Goal: Task Accomplishment & Management: Complete application form

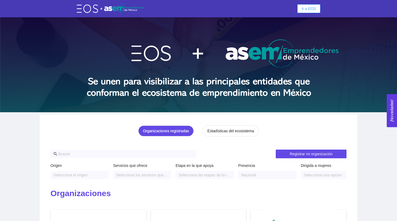
click at [310, 11] on span "Ir a EOS" at bounding box center [309, 9] width 15 height 6
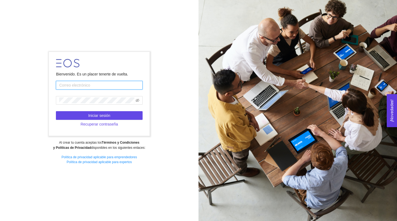
type input "[EMAIL_ADDRESS][DOMAIN_NAME]"
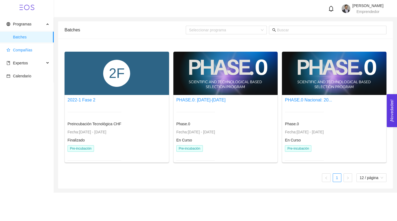
click at [39, 52] on span "Compañías" at bounding box center [27, 50] width 43 height 11
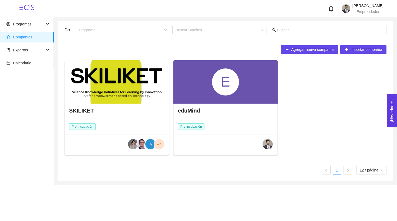
click at [215, 94] on div "E" at bounding box center [225, 81] width 27 height 27
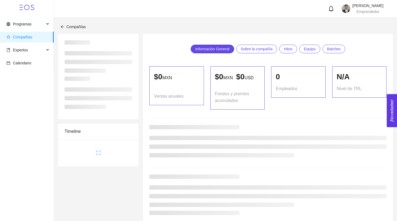
click at [215, 83] on p "$ 0 MXN $ 0 USD" at bounding box center [237, 77] width 45 height 12
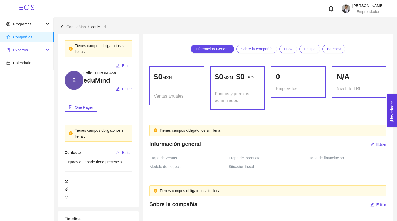
click at [28, 50] on span "Expertos" at bounding box center [20, 50] width 15 height 4
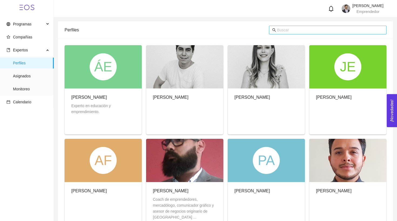
click at [283, 34] on span at bounding box center [328, 30] width 118 height 9
click at [283, 27] on input "text" at bounding box center [330, 30] width 106 height 6
type input "r"
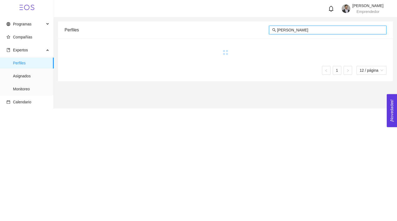
type input "[PERSON_NAME]"
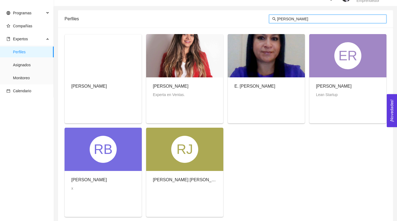
scroll to position [6, 0]
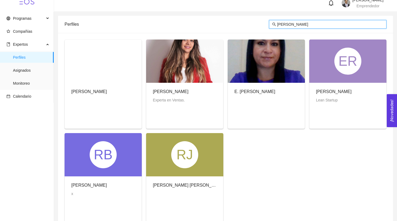
click at [335, 74] on div "ER" at bounding box center [348, 61] width 27 height 27
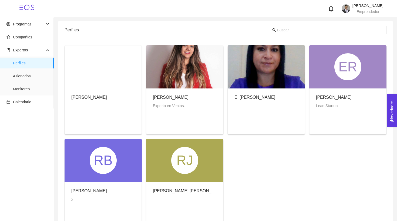
scroll to position [6, 0]
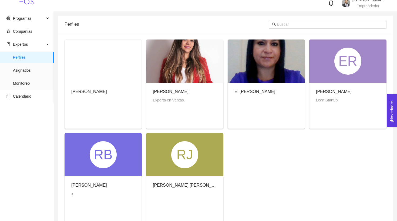
click at [352, 84] on div "[PERSON_NAME] Startup" at bounding box center [348, 96] width 77 height 26
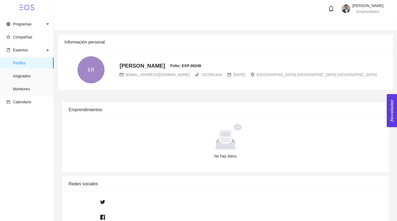
radio input "true"
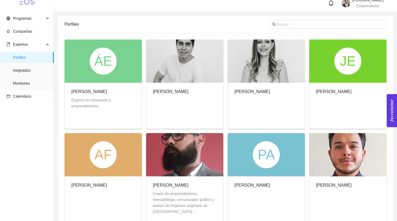
click at [87, 77] on div "ÁE" at bounding box center [103, 60] width 77 height 43
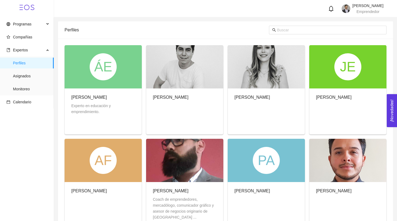
scroll to position [6, 0]
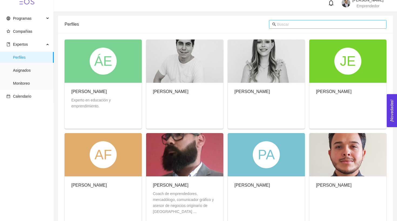
click at [280, 22] on input "text" at bounding box center [330, 24] width 106 height 6
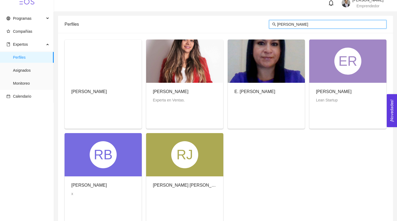
type input "[PERSON_NAME]"
click at [98, 173] on div "RB" at bounding box center [103, 154] width 77 height 43
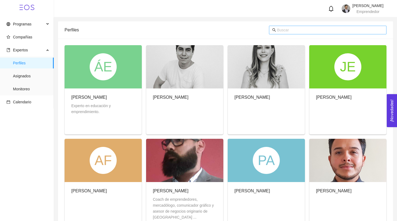
click at [283, 29] on input "text" at bounding box center [330, 30] width 106 height 6
click at [306, 29] on input "text" at bounding box center [330, 30] width 106 height 6
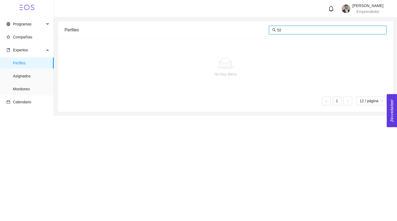
type input "5"
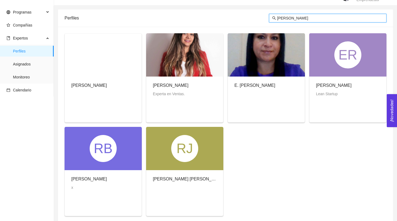
scroll to position [7, 0]
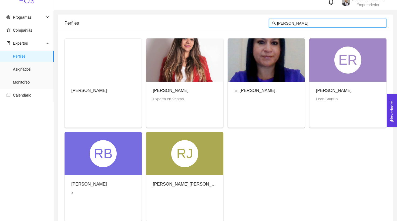
type input "[PERSON_NAME]"
click at [281, 74] on div at bounding box center [266, 59] width 77 height 43
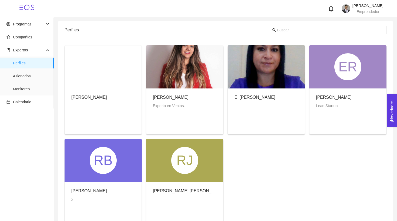
scroll to position [7, 0]
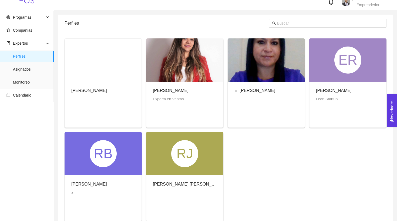
click at [366, 87] on div "[PERSON_NAME] Startup" at bounding box center [348, 95] width 77 height 26
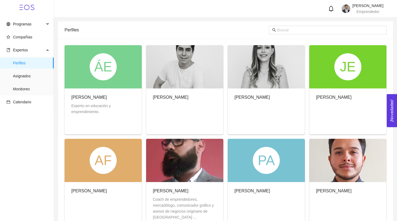
scroll to position [7, 0]
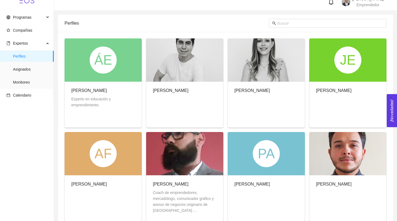
click at [319, 28] on div at bounding box center [328, 23] width 118 height 17
click at [315, 22] on input "text" at bounding box center [330, 23] width 106 height 6
type input "[PERSON_NAME]"
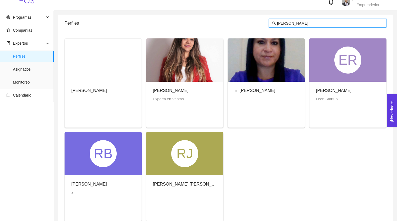
click at [185, 93] on div "[PERSON_NAME]" at bounding box center [171, 90] width 36 height 7
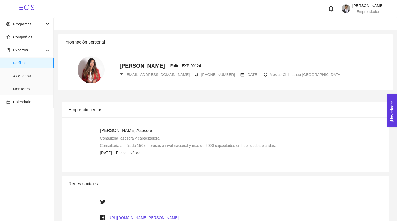
scroll to position [7, 0]
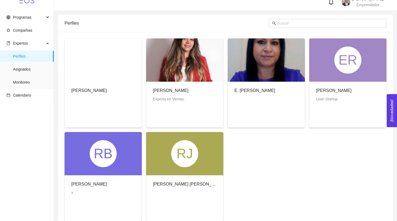
click at [107, 88] on div "[PERSON_NAME]" at bounding box center [89, 90] width 36 height 7
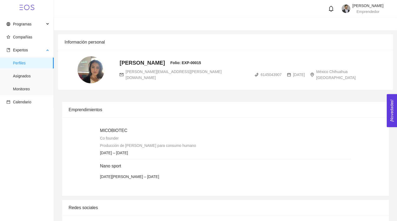
click at [30, 69] on ul "Perfiles Asignados Monitoreo" at bounding box center [27, 76] width 54 height 39
click at [29, 73] on span "Asignados" at bounding box center [31, 76] width 36 height 11
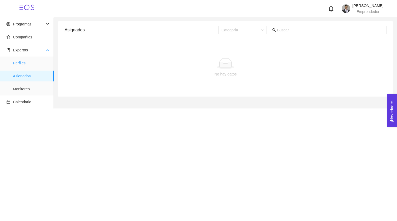
click at [34, 64] on span "Perfiles" at bounding box center [31, 63] width 36 height 11
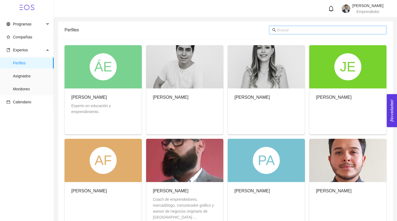
click at [314, 27] on input "text" at bounding box center [330, 30] width 106 height 6
type input "[PERSON_NAME]"
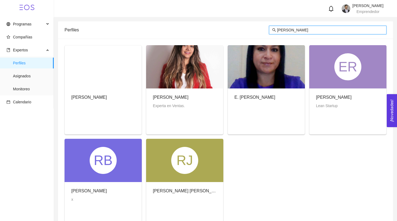
click at [104, 71] on div at bounding box center [103, 66] width 77 height 43
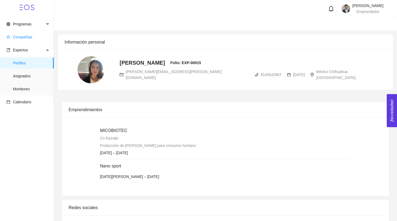
click at [30, 35] on span "Compañías" at bounding box center [22, 37] width 19 height 4
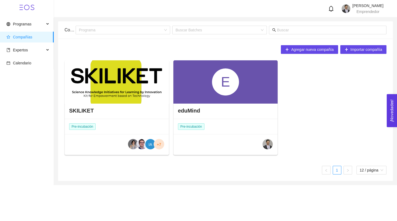
click at [215, 78] on div "E" at bounding box center [225, 81] width 27 height 27
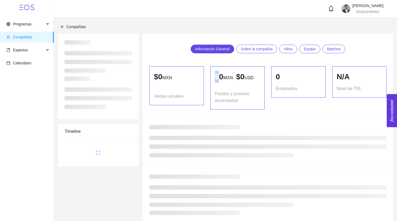
click at [215, 78] on p "$ 0 MXN $ 0 USD" at bounding box center [237, 77] width 45 height 12
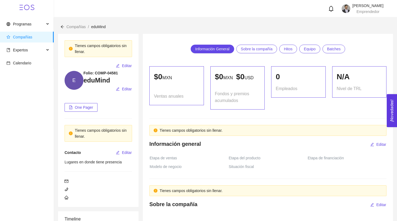
click at [33, 5] on icon at bounding box center [33, 7] width 4 height 5
click at [28, 10] on icon at bounding box center [26, 7] width 15 height 15
click at [28, 4] on icon at bounding box center [26, 7] width 15 height 15
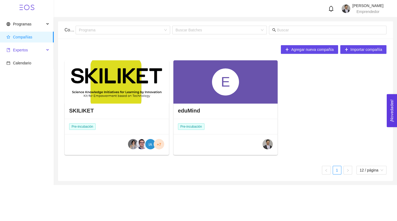
click at [33, 49] on span "Expertos" at bounding box center [25, 50] width 38 height 11
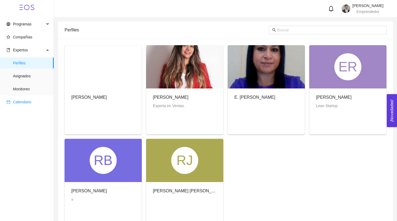
click at [26, 100] on span "Calendario" at bounding box center [22, 102] width 18 height 4
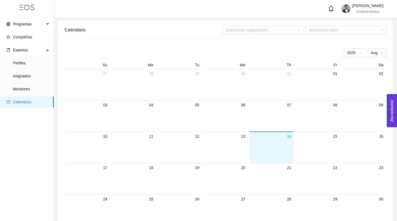
click at [274, 140] on div at bounding box center [271, 151] width 39 height 23
click at [27, 94] on span "Monitoreo" at bounding box center [31, 89] width 36 height 11
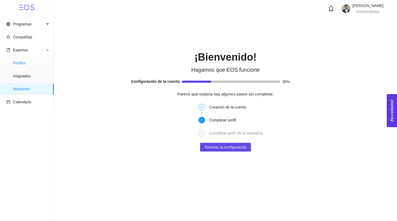
click at [16, 59] on span "Perfiles" at bounding box center [31, 63] width 36 height 11
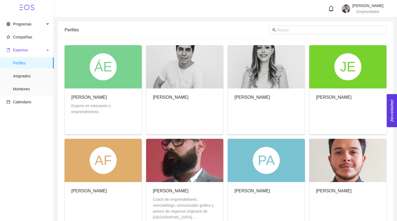
click at [32, 48] on span "Expertos" at bounding box center [25, 50] width 38 height 11
click at [29, 40] on span "Compañías" at bounding box center [27, 37] width 43 height 11
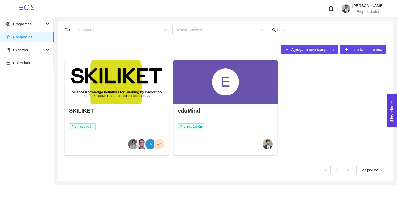
click at [236, 121] on div "eduMind Pre-incubación" at bounding box center [226, 128] width 104 height 53
click at [216, 90] on div "E" at bounding box center [225, 81] width 27 height 27
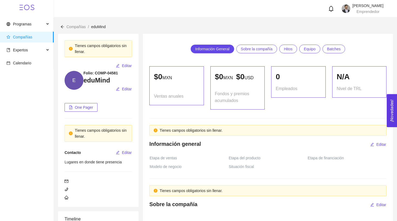
click at [26, 2] on icon at bounding box center [26, 7] width 15 height 15
click at [25, 12] on icon at bounding box center [26, 7] width 15 height 15
click at [24, 9] on icon at bounding box center [26, 7] width 15 height 15
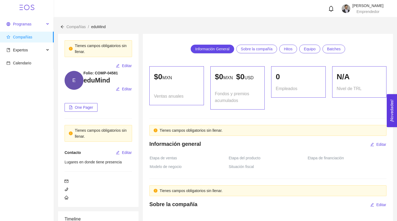
click at [26, 23] on span "Programas" at bounding box center [22, 24] width 18 height 4
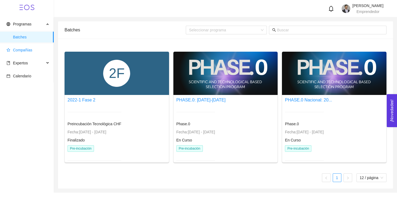
click at [23, 49] on span "Compañías" at bounding box center [22, 50] width 19 height 4
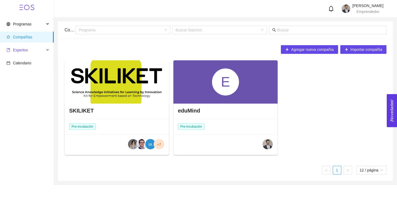
click at [22, 52] on span "Expertos" at bounding box center [20, 50] width 15 height 4
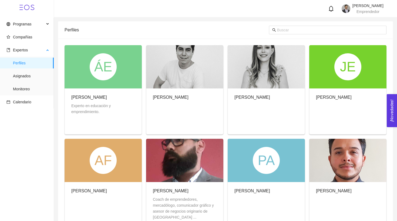
click at [28, 66] on span "Perfiles" at bounding box center [31, 63] width 36 height 11
click at [25, 73] on span "Asignados" at bounding box center [31, 76] width 36 height 11
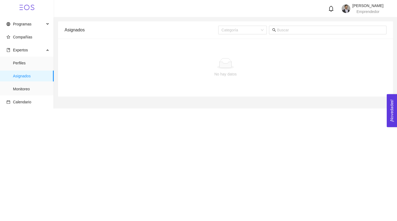
click at [116, 55] on div "No hay datos" at bounding box center [226, 67] width 322 height 45
click at [22, 88] on span "Monitoreo" at bounding box center [31, 89] width 36 height 11
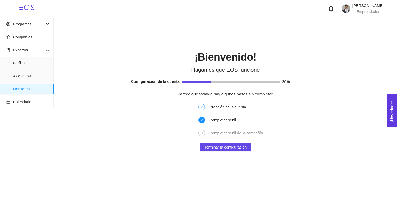
click at [212, 151] on div "¡Bienvenido! Hagamos que EOS funcione Configuración de la cuenta 30% Parece que…" at bounding box center [225, 87] width 343 height 141
click at [211, 141] on div "Completar perfil de la compañía" at bounding box center [245, 136] width 70 height 13
click at [211, 143] on button "Terminar la configuración" at bounding box center [225, 147] width 51 height 9
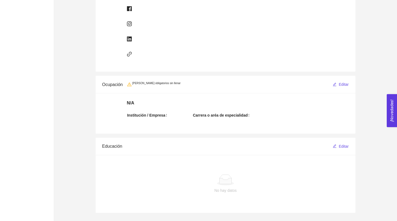
scroll to position [280, 0]
click at [341, 85] on span "Editar" at bounding box center [344, 85] width 10 height 6
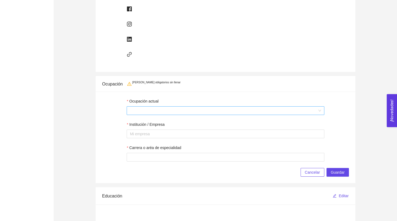
click at [188, 110] on span at bounding box center [225, 111] width 191 height 8
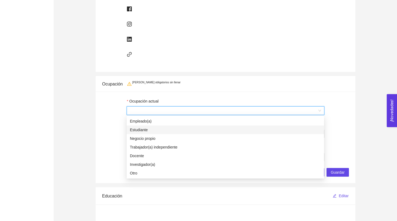
click at [165, 131] on div "Estudiante" at bounding box center [225, 130] width 191 height 6
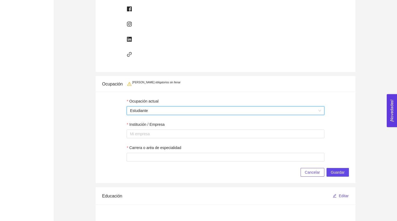
click at [156, 138] on form "Ocupación actual Estudiante Estudiante Institución / Empresa Mi empresa Carrera…" at bounding box center [226, 129] width 198 height 63
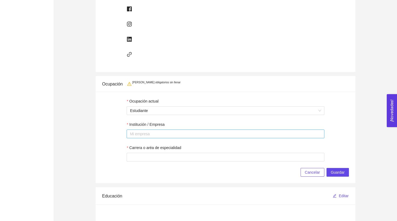
click at [156, 136] on div at bounding box center [225, 134] width 195 height 6
type input "D"
type input "eduMind"
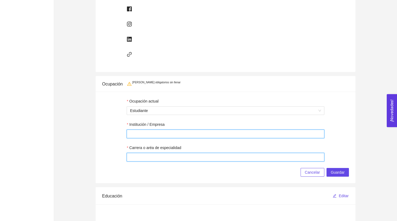
click at [156, 156] on input "Carrera o aréa de especialidad" at bounding box center [226, 157] width 198 height 9
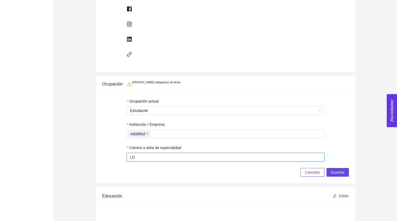
type input "L"
type input "Emprendimiento con base tecnológica"
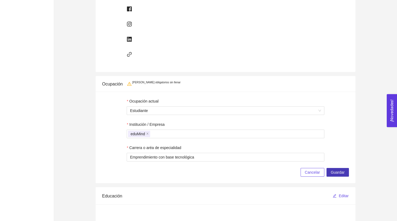
click at [338, 175] on button "Guardar" at bounding box center [338, 172] width 22 height 9
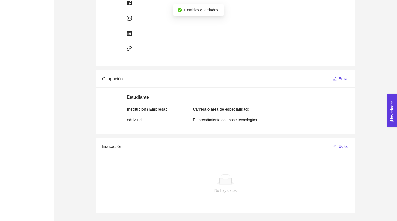
scroll to position [256, 0]
click at [347, 81] on span "Editar" at bounding box center [344, 79] width 10 height 6
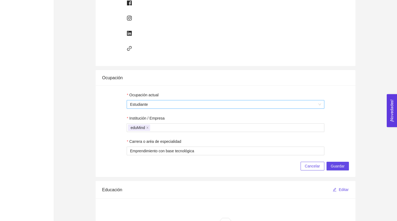
click at [190, 101] on span "Estudiante" at bounding box center [225, 104] width 191 height 8
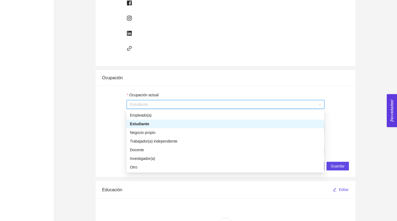
click at [142, 124] on div "Estudiante" at bounding box center [225, 124] width 191 height 6
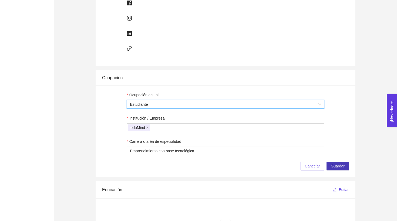
click at [333, 164] on span "Guardar" at bounding box center [338, 166] width 14 height 6
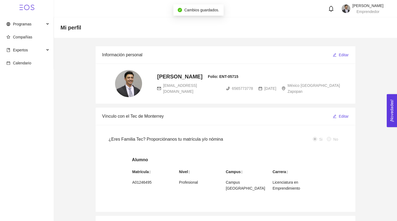
scroll to position [0, 0]
click at [69, 31] on h4 "Mi perfil" at bounding box center [226, 28] width 330 height 8
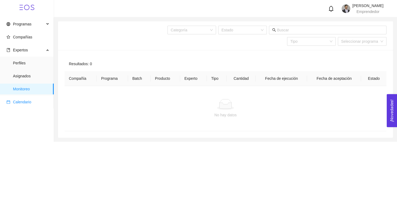
click at [26, 98] on span "Calendario" at bounding box center [27, 102] width 43 height 11
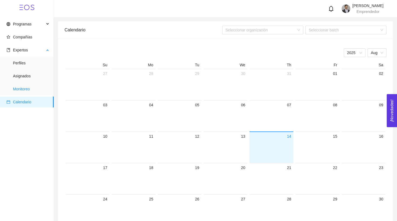
click at [25, 85] on span "Monitoreo" at bounding box center [31, 89] width 36 height 11
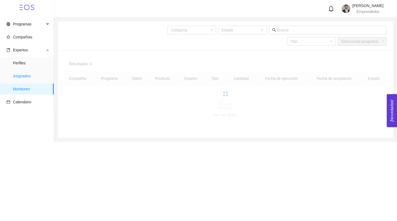
click at [22, 74] on span "Asignados" at bounding box center [31, 76] width 36 height 11
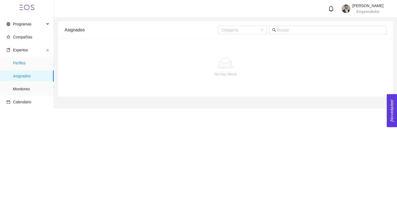
click at [18, 59] on span "Perfiles" at bounding box center [31, 63] width 36 height 11
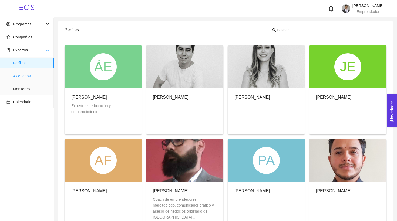
click at [19, 73] on span "Asignados" at bounding box center [31, 76] width 36 height 11
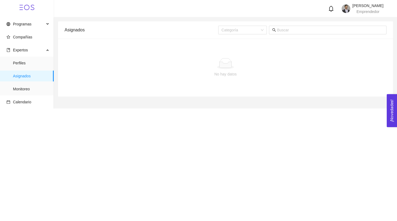
click at [342, 6] on img at bounding box center [346, 8] width 9 height 9
click at [343, 41] on link "Manual de usuario" at bounding box center [353, 41] width 31 height 4
click at [257, 27] on input "search" at bounding box center [241, 30] width 38 height 8
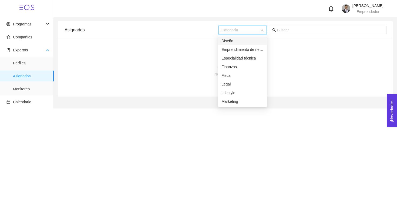
click at [25, 75] on span "Asignados" at bounding box center [31, 76] width 36 height 11
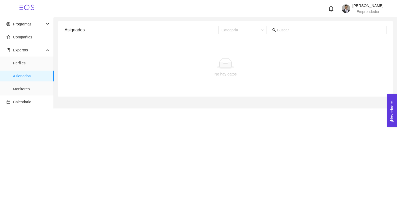
click at [176, 69] on div "No hay datos" at bounding box center [226, 67] width 314 height 19
click at [298, 29] on input "text" at bounding box center [330, 30] width 106 height 6
